Goal: Task Accomplishment & Management: Use online tool/utility

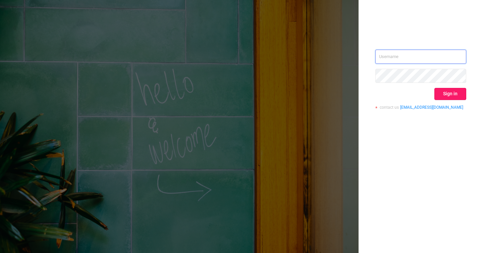
type input "[PERSON_NAME][EMAIL_ADDRESS][DOMAIN_NAME]"
click at [459, 92] on button "Sign in" at bounding box center [450, 94] width 32 height 12
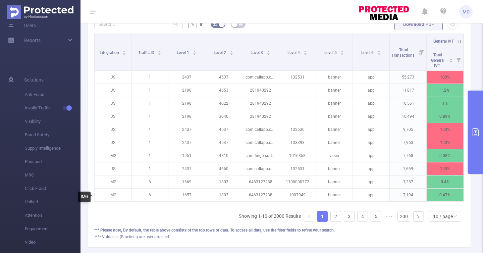
scroll to position [195, 0]
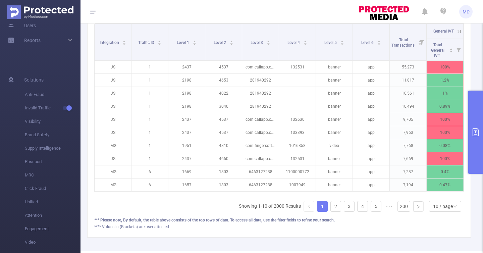
click at [475, 150] on button "primary" at bounding box center [475, 132] width 15 height 83
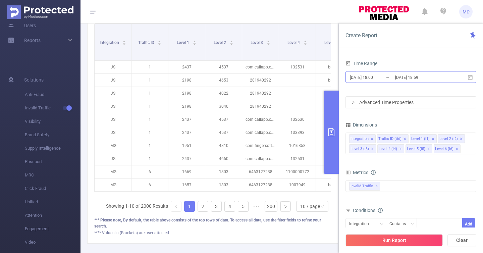
click at [430, 81] on input "[DATE] 18:59" at bounding box center [421, 77] width 54 height 9
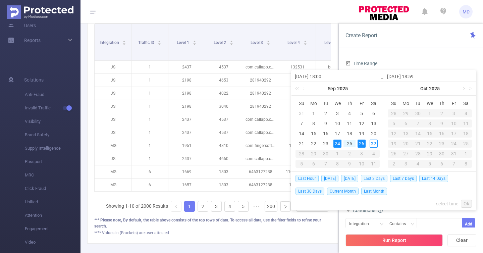
click at [380, 177] on span "Last 3 Days" at bounding box center [374, 178] width 26 height 7
type input "[DATE] 00:00"
type input "[DATE] 23:59"
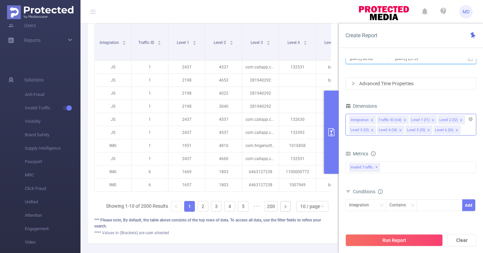
click at [372, 119] on icon "icon: close" at bounding box center [371, 119] width 3 height 3
click at [431, 120] on icon "icon: close" at bounding box center [432, 119] width 3 height 3
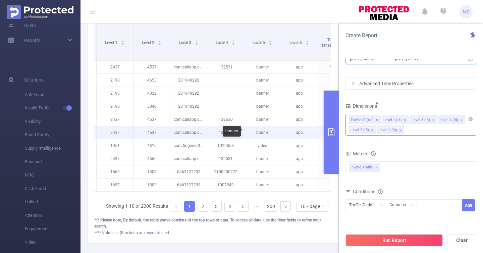
scroll to position [0, 97]
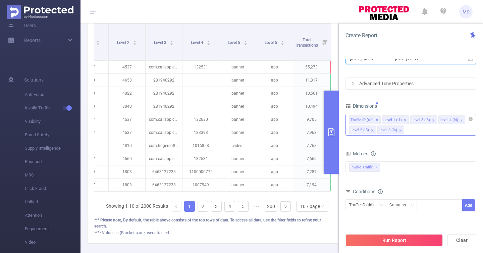
click at [400, 130] on icon "icon: close" at bounding box center [400, 129] width 3 height 3
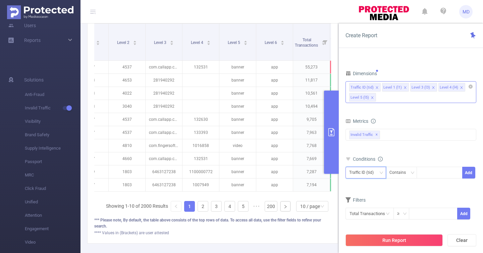
click at [359, 174] on div "Traffic ID (tid)" at bounding box center [363, 172] width 29 height 11
click at [360, 214] on li "Level 4 (l4)" at bounding box center [365, 218] width 41 height 11
click at [429, 174] on div at bounding box center [439, 172] width 39 height 11
paste input "1100057444"
type input "1100057444"
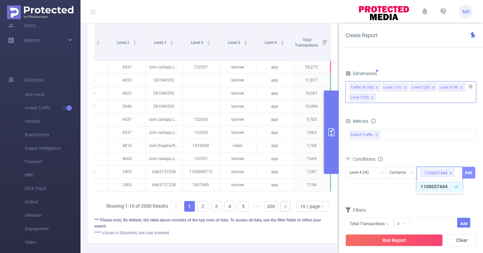
click at [469, 172] on button "Add" at bounding box center [468, 173] width 13 height 12
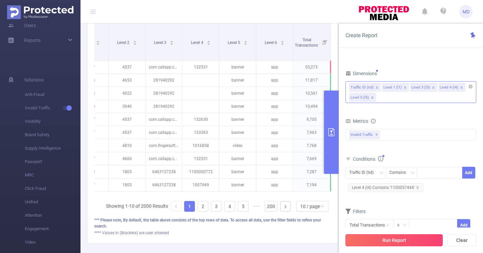
click at [376, 240] on button "Run Report" at bounding box center [393, 240] width 97 height 12
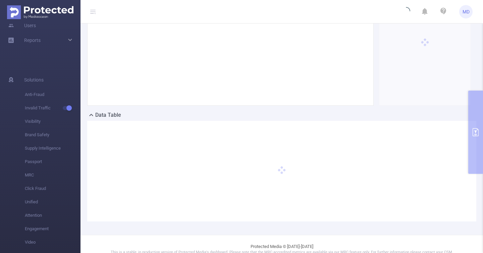
scroll to position [85, 0]
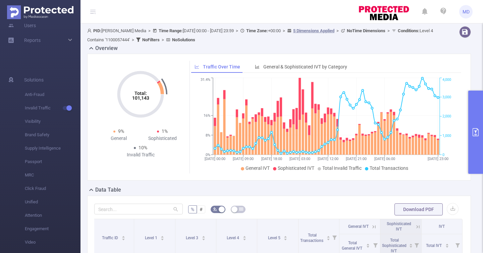
click at [474, 156] on button "primary" at bounding box center [475, 132] width 15 height 83
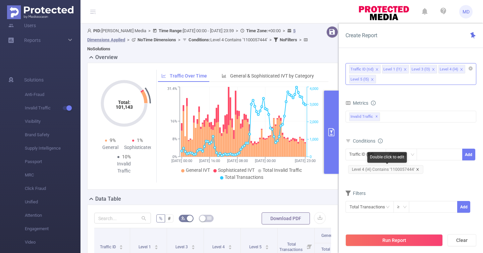
click at [418, 169] on icon "icon: close" at bounding box center [417, 169] width 3 height 3
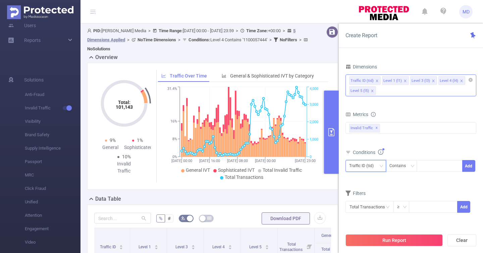
click at [364, 162] on div "Traffic ID (tid)" at bounding box center [363, 165] width 29 height 11
click at [366, 213] on li "Level 4 (l4)" at bounding box center [365, 212] width 41 height 11
click at [427, 165] on div at bounding box center [439, 165] width 39 height 11
paste input "1100047713"
type input "1100047713"
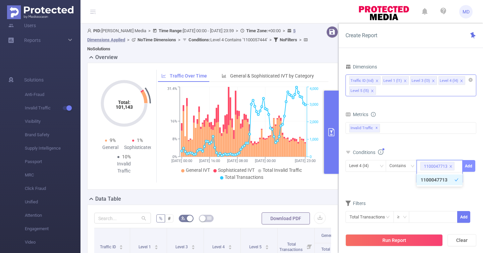
click at [469, 163] on button "Add" at bounding box center [468, 166] width 13 height 12
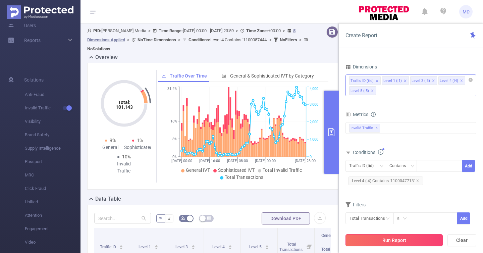
click at [392, 237] on button "Run Report" at bounding box center [393, 240] width 97 height 12
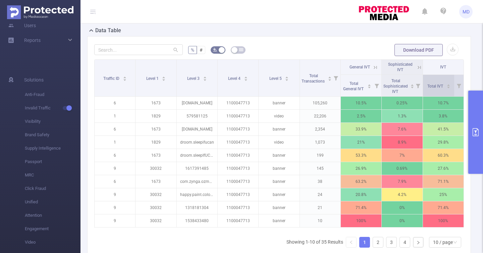
scroll to position [0, 1]
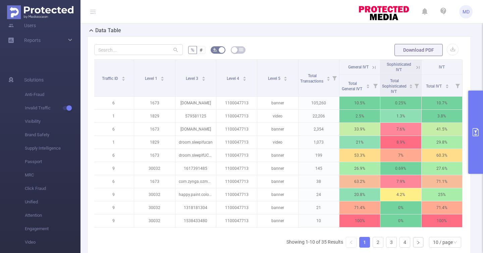
click at [371, 67] on icon at bounding box center [374, 67] width 6 height 6
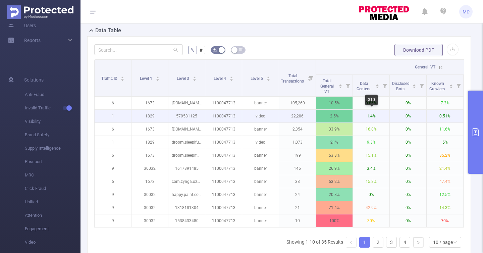
scroll to position [0, 0]
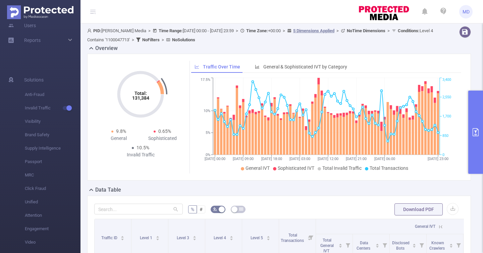
click at [474, 144] on button "primary" at bounding box center [475, 132] width 15 height 83
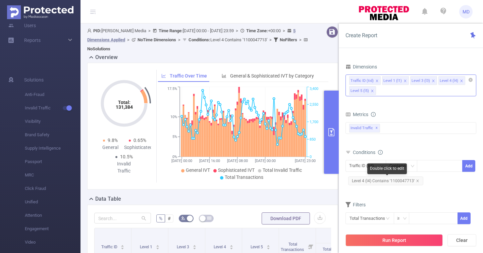
click at [419, 182] on span "Level 4 (l4) Contains '1100047713'" at bounding box center [385, 180] width 75 height 9
click at [416, 181] on icon "icon: close" at bounding box center [417, 180] width 2 height 2
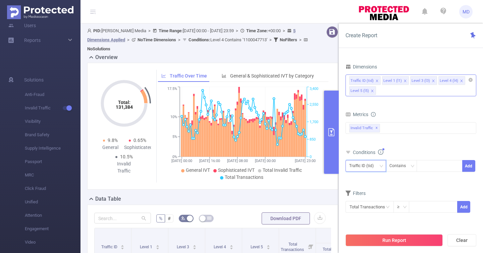
click at [369, 166] on div "Traffic ID (tid)" at bounding box center [363, 165] width 29 height 11
click at [368, 213] on li "Level 4 (l4)" at bounding box center [365, 212] width 41 height 11
click at [427, 164] on div at bounding box center [439, 165] width 39 height 11
paste input "1100050022"
type input "1100050022"
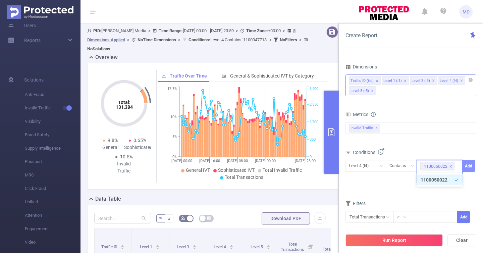
click at [473, 162] on button "Add" at bounding box center [468, 166] width 13 height 12
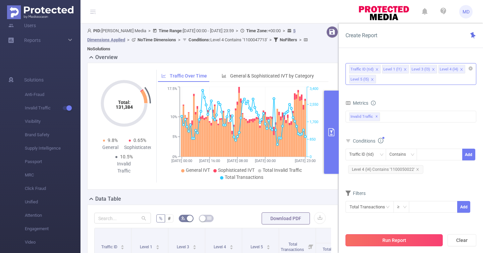
click at [388, 242] on button "Run Report" at bounding box center [393, 240] width 97 height 12
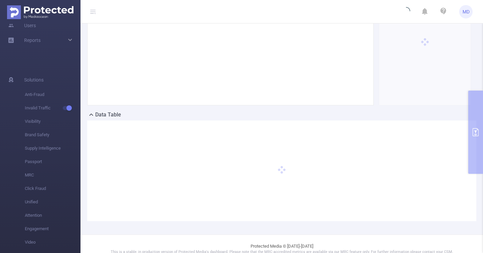
scroll to position [85, 0]
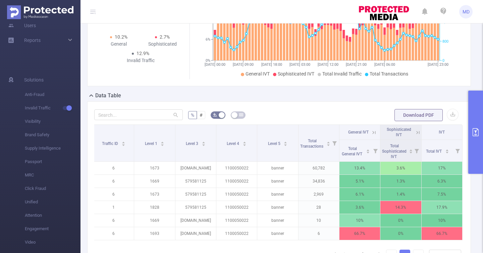
scroll to position [95, 0]
click at [373, 130] on icon at bounding box center [374, 132] width 6 height 6
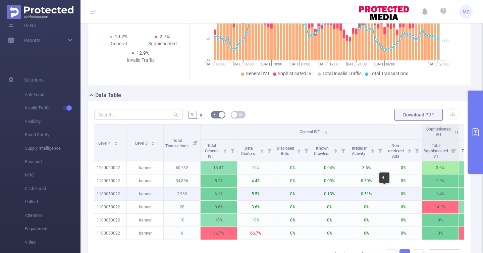
scroll to position [0, 118]
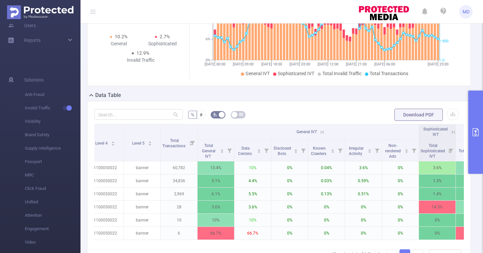
click at [320, 127] on th "General IVT" at bounding box center [307, 131] width 221 height 15
click at [319, 131] on icon at bounding box center [322, 132] width 6 height 6
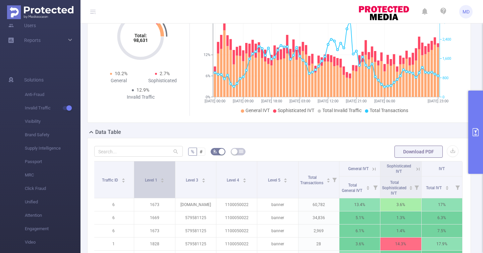
scroll to position [57, 0]
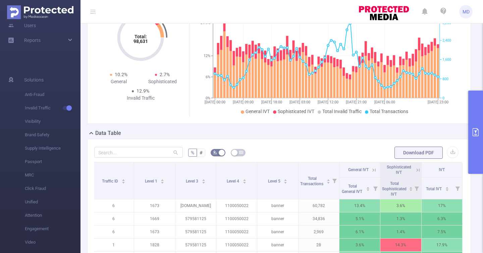
click at [472, 144] on button "primary" at bounding box center [475, 132] width 15 height 83
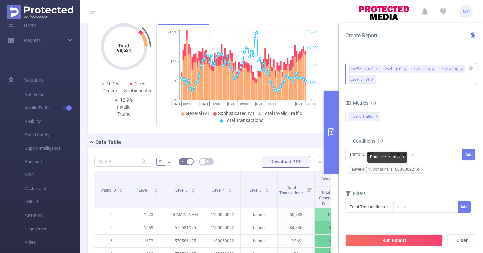
click at [417, 168] on icon "icon: close" at bounding box center [417, 169] width 3 height 3
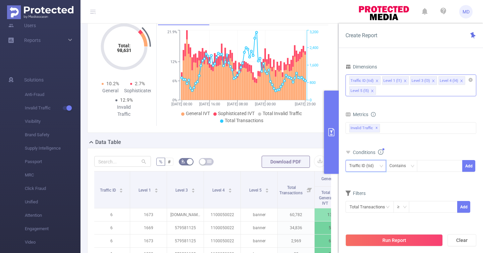
click at [363, 165] on div "Traffic ID (tid)" at bounding box center [363, 165] width 29 height 11
click at [365, 212] on li "Level 4 (l4)" at bounding box center [365, 212] width 41 height 11
click at [419, 169] on div at bounding box center [439, 166] width 46 height 12
paste input "1100052485"
type input "1100052485"
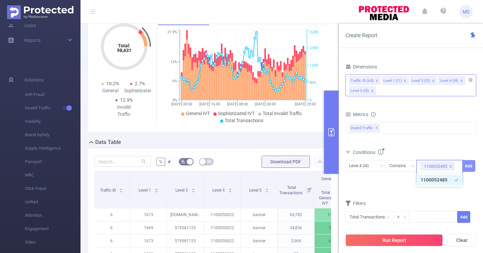
click at [471, 169] on button "Add" at bounding box center [468, 166] width 13 height 12
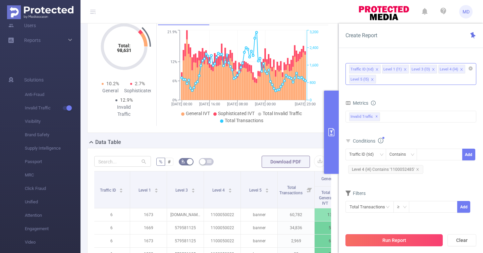
click at [376, 238] on button "Run Report" at bounding box center [393, 240] width 97 height 12
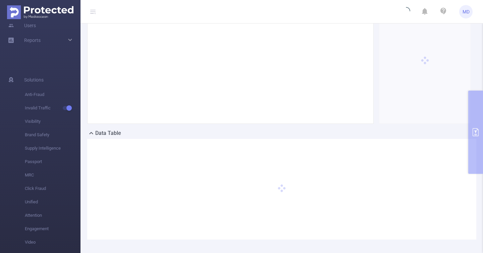
scroll to position [77, 0]
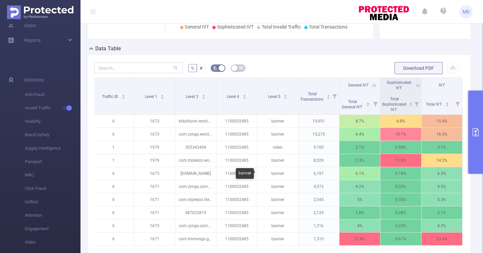
scroll to position [140, 0]
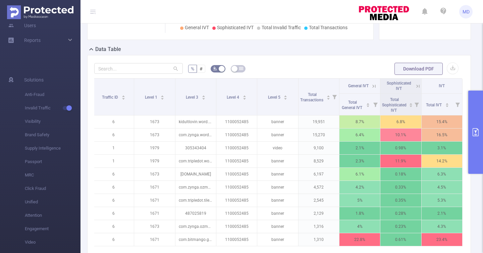
click at [482, 151] on button "primary" at bounding box center [475, 132] width 15 height 83
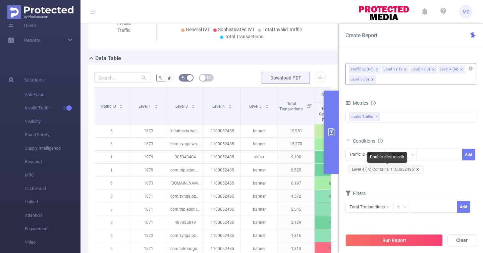
click at [416, 170] on icon "icon: close" at bounding box center [417, 169] width 3 height 3
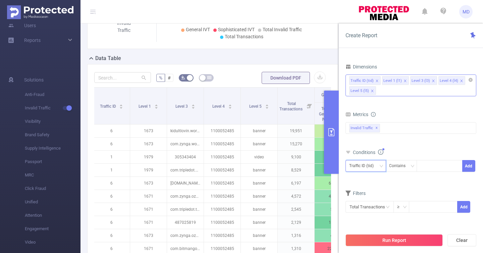
click at [367, 167] on div "Traffic ID (tid)" at bounding box center [363, 165] width 29 height 11
click at [365, 211] on li "Level 4 (l4)" at bounding box center [365, 212] width 41 height 11
click at [422, 167] on input at bounding box center [421, 166] width 3 height 9
paste input "1100055273"
type input "1100055273"
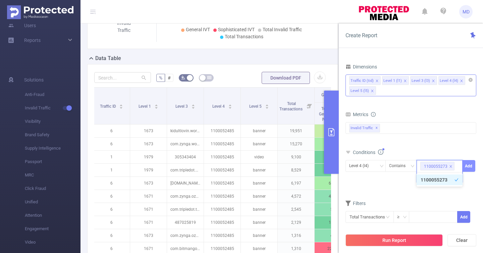
click at [471, 163] on button "Add" at bounding box center [468, 166] width 13 height 12
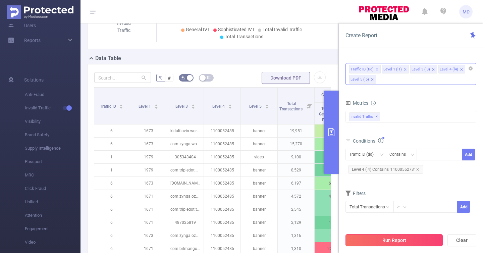
click at [388, 240] on button "Run Report" at bounding box center [393, 240] width 97 height 12
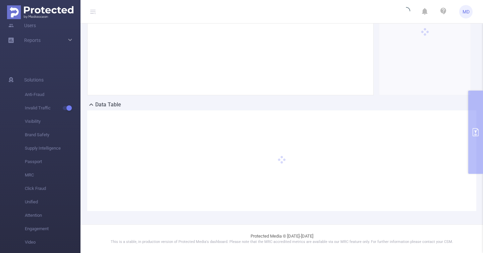
scroll to position [85, 0]
